Goal: Information Seeking & Learning: Learn about a topic

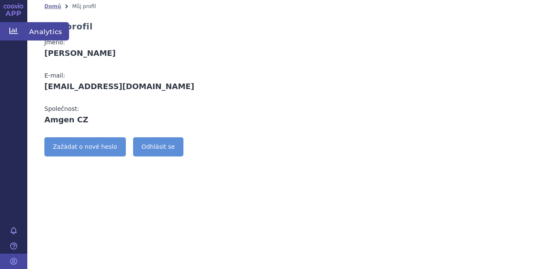
click at [47, 34] on span "Analytics" at bounding box center [48, 31] width 42 height 18
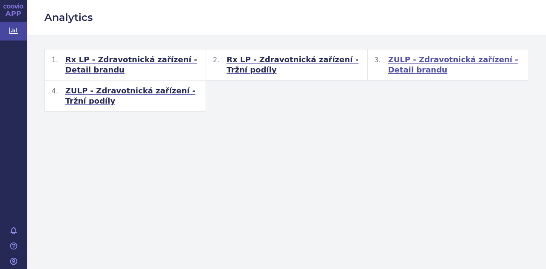
click at [438, 64] on span "ZULP - Zdravotnická zařízení - Detail brandu" at bounding box center [455, 65] width 134 height 20
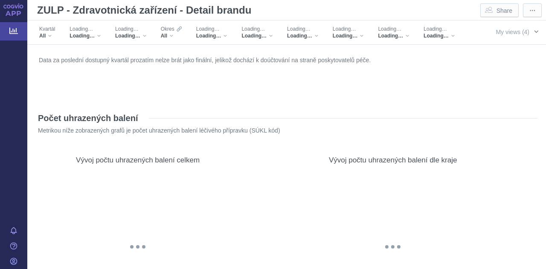
click at [533, 32] on span "button" at bounding box center [536, 31] width 7 height 7
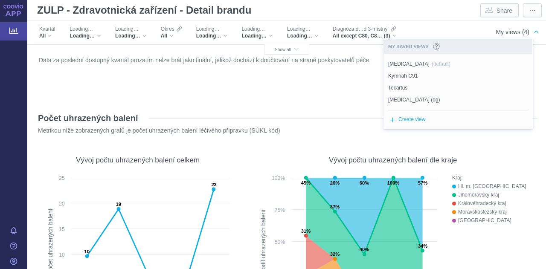
click at [14, 33] on icon at bounding box center [13, 30] width 9 height 9
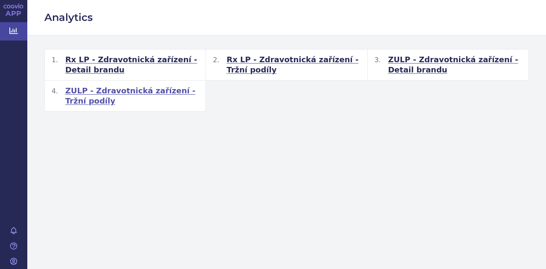
click at [121, 86] on span "ZULP - Zdravotnická zařízení - Tržní podíly" at bounding box center [132, 96] width 134 height 20
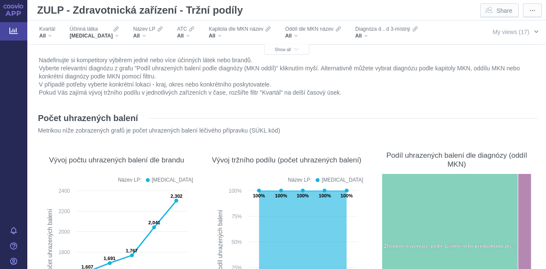
click at [533, 32] on span "button" at bounding box center [536, 31] width 7 height 7
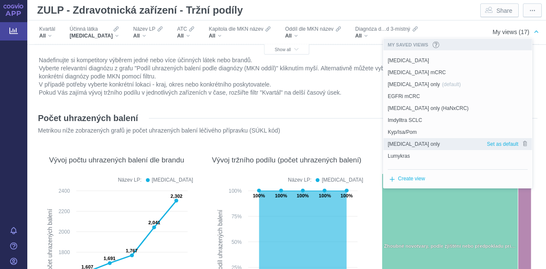
click at [399, 142] on span "Kyprolis only" at bounding box center [414, 144] width 52 height 8
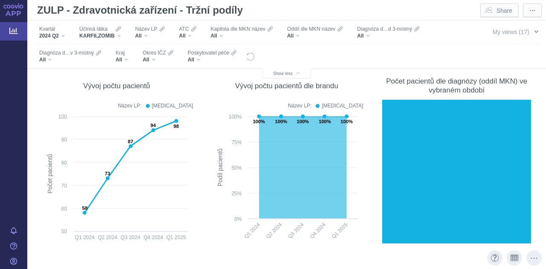
scroll to position [3705, 0]
